Goal: Task Accomplishment & Management: Manage account settings

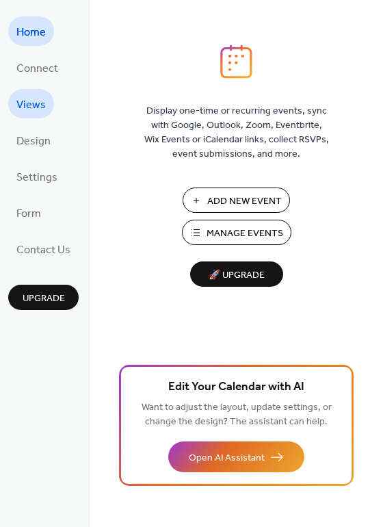
click at [44, 103] on span "Views" at bounding box center [30, 104] width 29 height 21
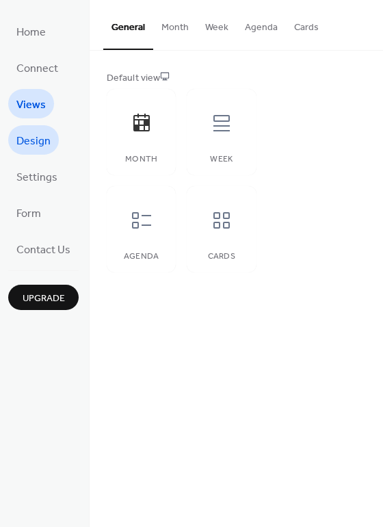
click at [46, 139] on span "Design" at bounding box center [33, 141] width 34 height 21
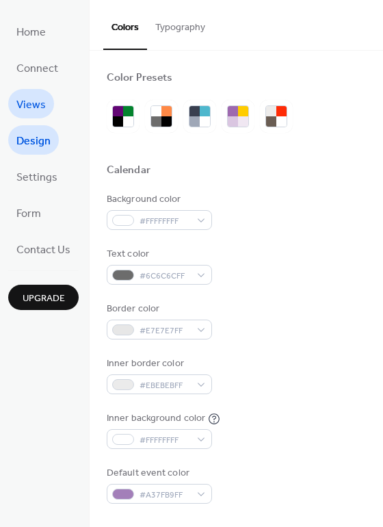
click at [31, 103] on span "Views" at bounding box center [30, 104] width 29 height 21
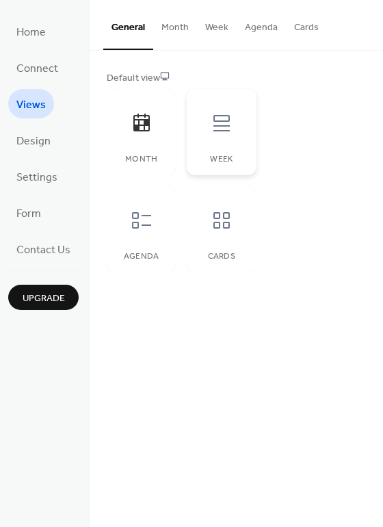
click at [206, 123] on div at bounding box center [221, 123] width 41 height 41
click at [217, 119] on icon at bounding box center [222, 123] width 22 height 22
click at [218, 27] on button "Week" at bounding box center [217, 24] width 40 height 49
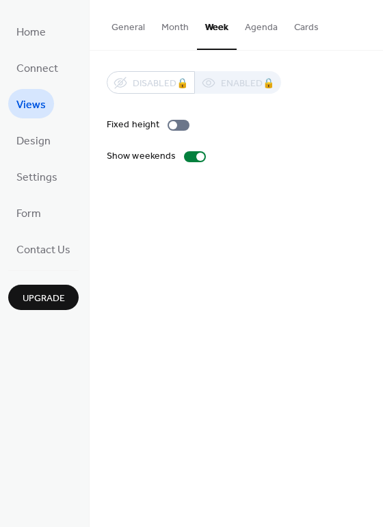
click at [175, 29] on button "Month" at bounding box center [175, 24] width 44 height 49
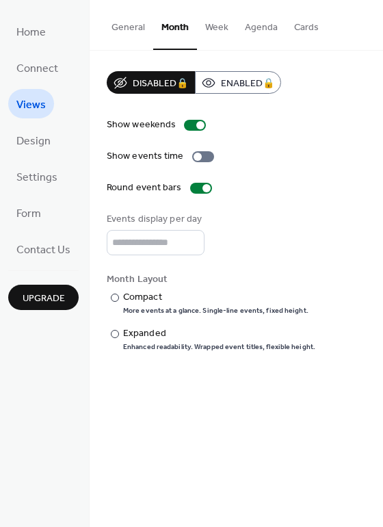
click at [251, 30] on button "Agenda" at bounding box center [261, 24] width 49 height 49
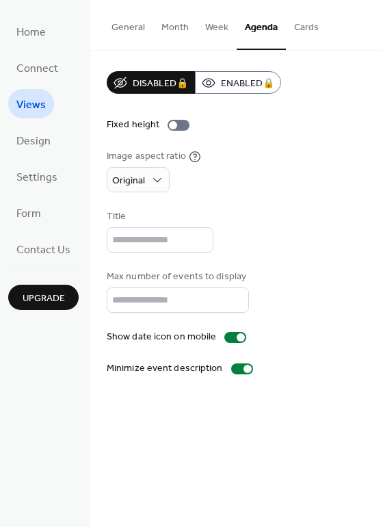
click at [300, 27] on button "Cards" at bounding box center [306, 24] width 41 height 49
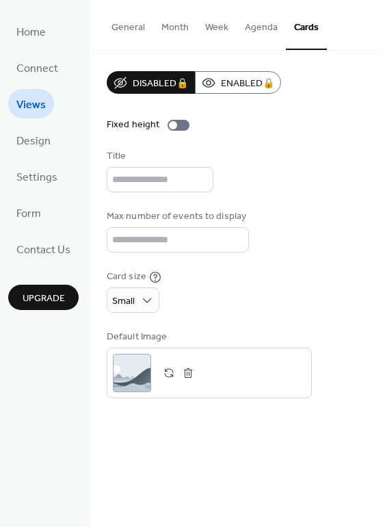
click at [265, 25] on button "Agenda" at bounding box center [261, 24] width 49 height 49
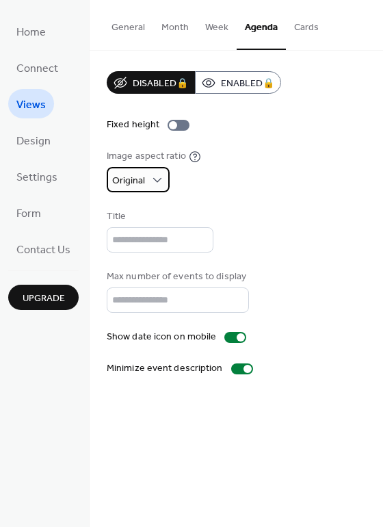
click at [146, 179] on div "Original" at bounding box center [138, 179] width 63 height 25
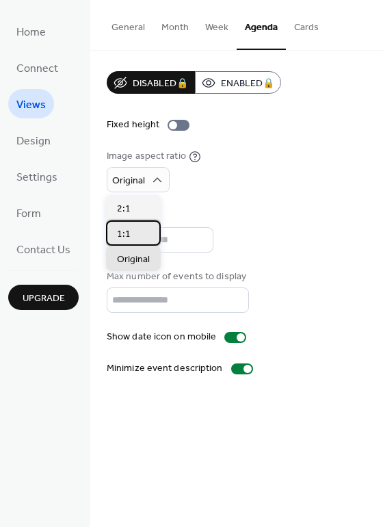
click at [134, 234] on div "1:1" at bounding box center [133, 232] width 55 height 25
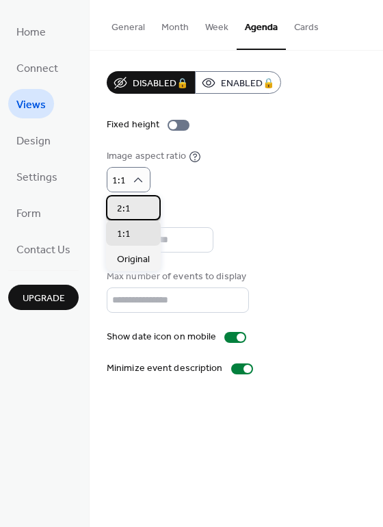
click at [132, 203] on div "2:1" at bounding box center [133, 207] width 55 height 25
click at [129, 243] on div "1:1" at bounding box center [133, 232] width 55 height 25
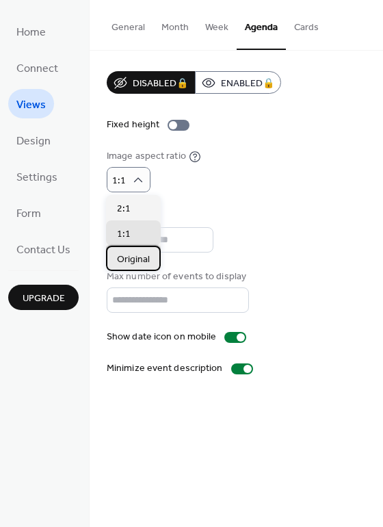
click at [132, 259] on span "Original" at bounding box center [133, 259] width 33 height 14
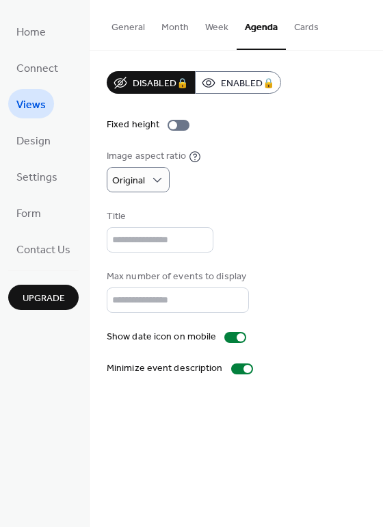
click at [250, 182] on div "Image aspect ratio Original" at bounding box center [236, 170] width 259 height 43
click at [134, 302] on input "**" at bounding box center [178, 299] width 142 height 25
click at [133, 302] on input "**" at bounding box center [178, 299] width 142 height 25
click at [132, 304] on input "**" at bounding box center [178, 299] width 142 height 25
drag, startPoint x: 132, startPoint y: 304, endPoint x: 109, endPoint y: 304, distance: 23.3
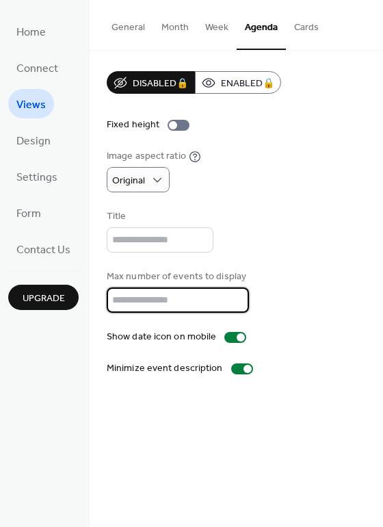
click at [109, 304] on input "**" at bounding box center [178, 299] width 142 height 25
type input "*"
click at [120, 425] on div "General Month Week Agenda Cards Default view Month Week Agenda Cards Disabled 🔒…" at bounding box center [236, 263] width 293 height 527
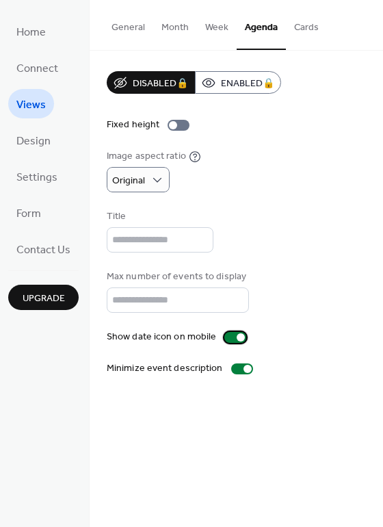
click at [234, 341] on div at bounding box center [235, 337] width 22 height 11
click at [234, 340] on div at bounding box center [235, 337] width 22 height 11
click at [235, 367] on div at bounding box center [242, 368] width 22 height 11
click at [235, 367] on div at bounding box center [237, 369] width 8 height 8
click at [237, 373] on div at bounding box center [242, 368] width 22 height 11
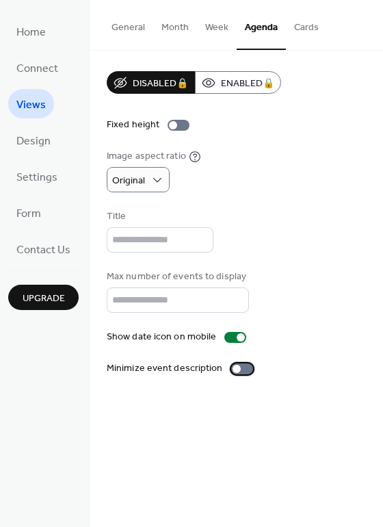
click at [237, 373] on div at bounding box center [242, 368] width 22 height 11
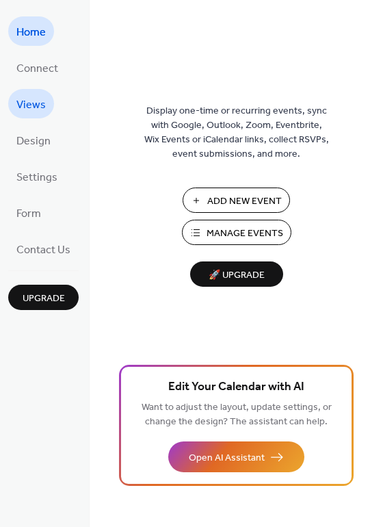
click at [32, 103] on span "Views" at bounding box center [30, 104] width 29 height 21
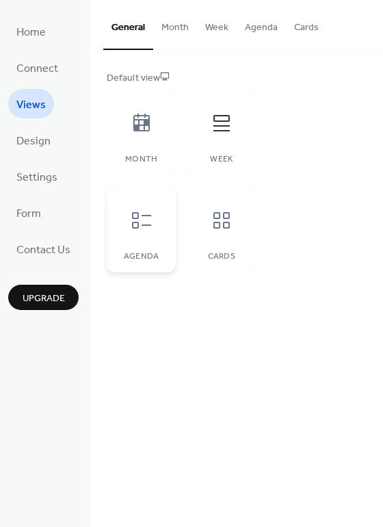
click at [147, 233] on div at bounding box center [141, 220] width 41 height 41
